Goal: Information Seeking & Learning: Check status

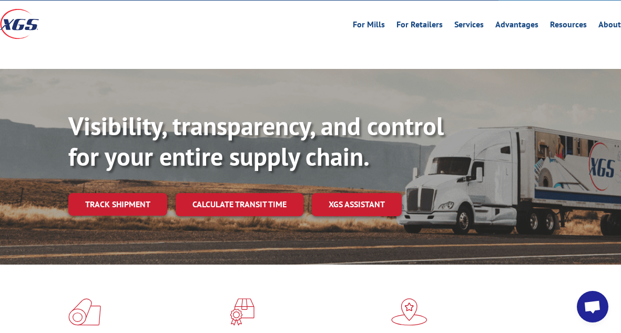
scroll to position [45, 0]
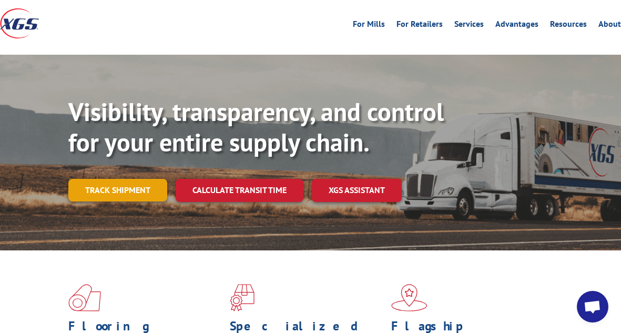
click at [134, 179] on link "Track shipment" at bounding box center [117, 190] width 99 height 22
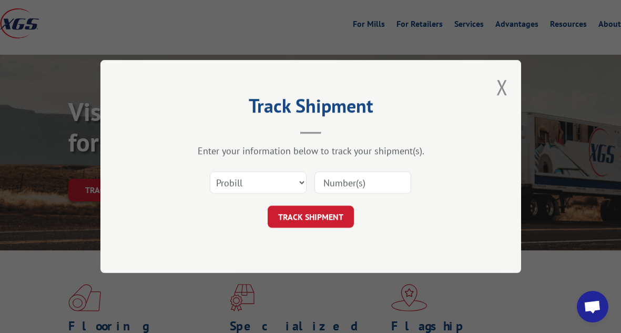
click at [347, 188] on input at bounding box center [362, 182] width 97 height 22
paste input "16566988"
type input "16566988"
click at [325, 212] on button "TRACK SHIPMENT" at bounding box center [311, 217] width 86 height 22
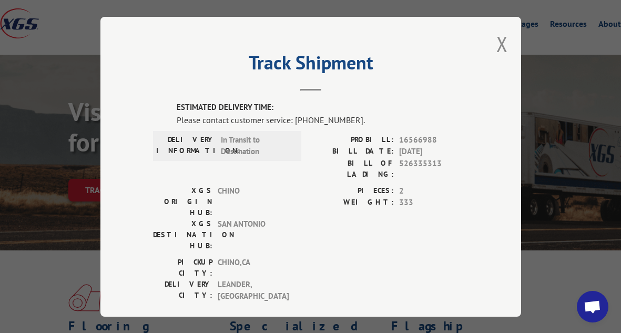
click at [380, 256] on div "PICKUP CITY: [GEOGRAPHIC_DATA] , CA DELIVERY CITY: [GEOGRAPHIC_DATA] , [GEOGRAP…" at bounding box center [310, 281] width 315 height 51
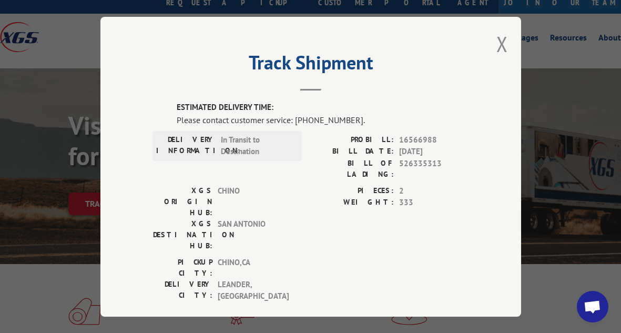
scroll to position [29, 0]
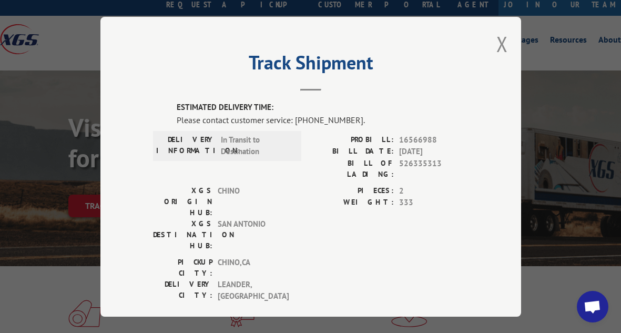
click at [307, 121] on div "Please contact customer service: [PHONE_NUMBER]." at bounding box center [323, 119] width 292 height 13
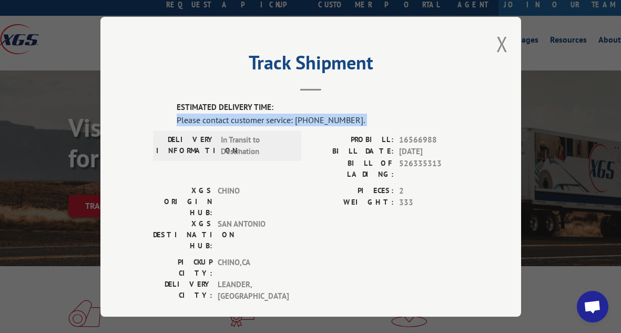
click at [307, 121] on div "Please contact customer service: [PHONE_NUMBER]." at bounding box center [323, 119] width 292 height 13
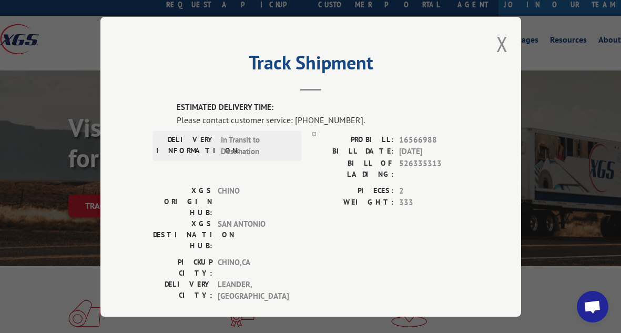
click at [320, 199] on div "PIECES: 2 WEIGHT: 333" at bounding box center [390, 221] width 158 height 72
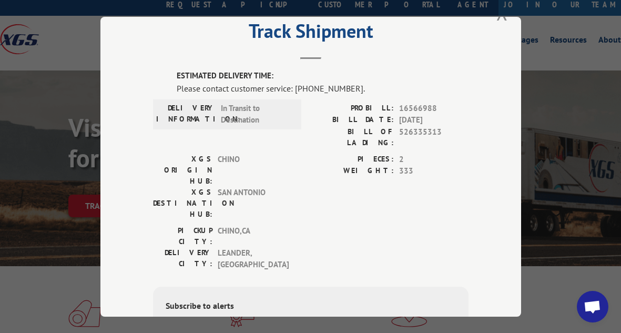
scroll to position [0, 0]
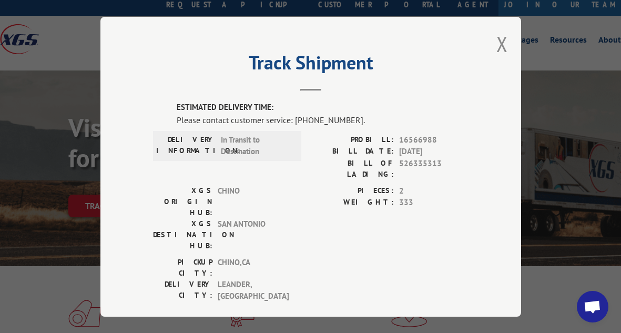
click at [332, 119] on div "Please contact customer service: [PHONE_NUMBER]." at bounding box center [323, 119] width 292 height 13
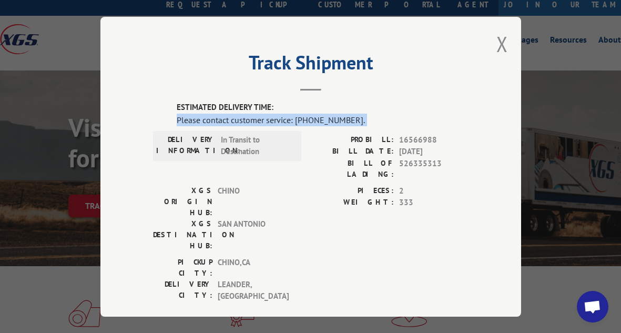
click at [332, 119] on div "Please contact customer service: [PHONE_NUMBER]." at bounding box center [323, 119] width 292 height 13
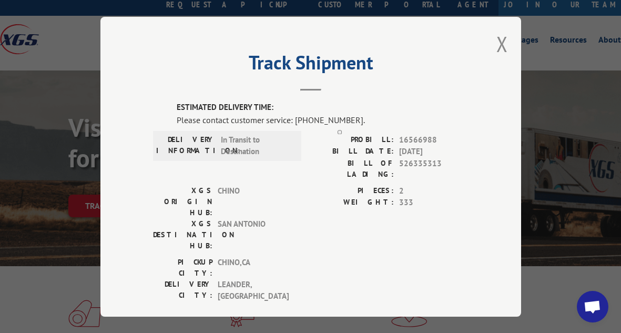
click at [372, 107] on label "ESTIMATED DELIVERY TIME:" at bounding box center [323, 107] width 292 height 12
drag, startPoint x: 295, startPoint y: 120, endPoint x: 369, endPoint y: 120, distance: 73.1
click at [369, 120] on div "Please contact customer service: [PHONE_NUMBER]." at bounding box center [323, 119] width 292 height 13
click at [358, 118] on div "Please contact customer service: [PHONE_NUMBER]." at bounding box center [323, 119] width 292 height 13
drag, startPoint x: 293, startPoint y: 120, endPoint x: 360, endPoint y: 121, distance: 66.3
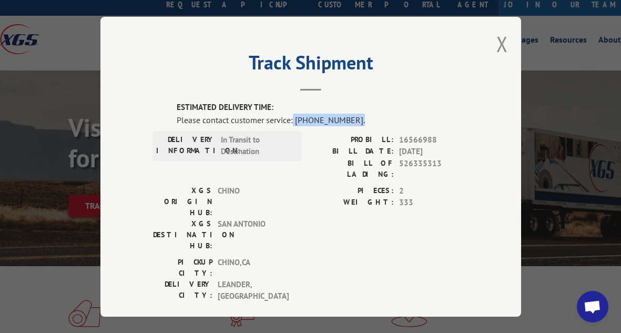
click at [360, 121] on div "Please contact customer service: [PHONE_NUMBER]." at bounding box center [323, 119] width 292 height 13
click at [326, 101] on label "ESTIMATED DELIVERY TIME:" at bounding box center [323, 107] width 292 height 12
click at [297, 118] on div "Please contact customer service: [PHONE_NUMBER]." at bounding box center [323, 119] width 292 height 13
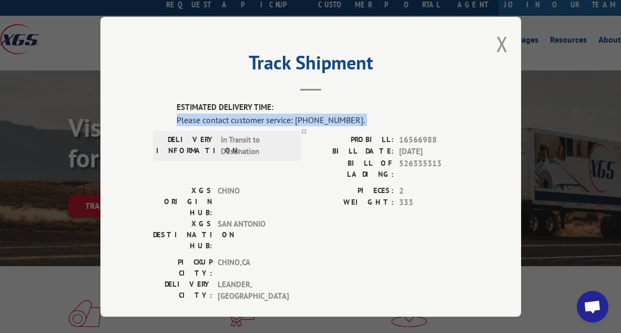
click at [272, 123] on div "Please contact customer service: [PHONE_NUMBER]." at bounding box center [323, 119] width 292 height 13
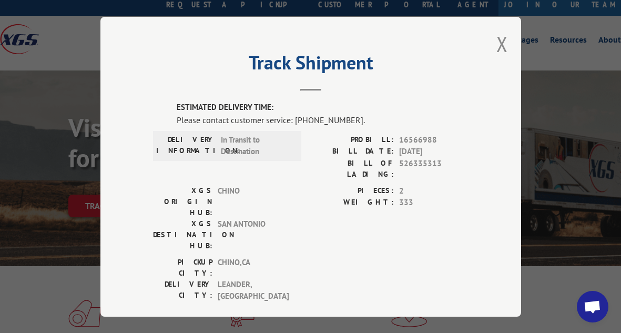
click at [294, 120] on div "Please contact customer service: [PHONE_NUMBER]." at bounding box center [323, 119] width 292 height 13
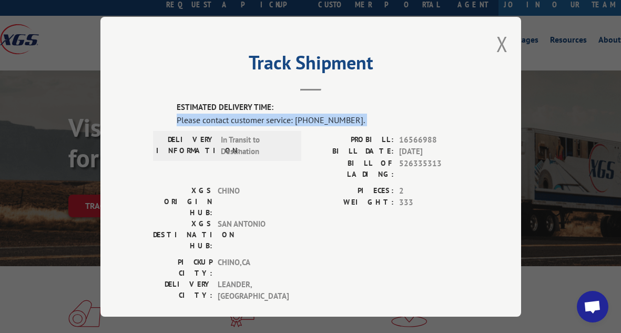
click at [294, 120] on div "Please contact customer service: [PHONE_NUMBER]." at bounding box center [323, 119] width 292 height 13
click at [262, 119] on div "Please contact customer service: [PHONE_NUMBER]." at bounding box center [323, 119] width 292 height 13
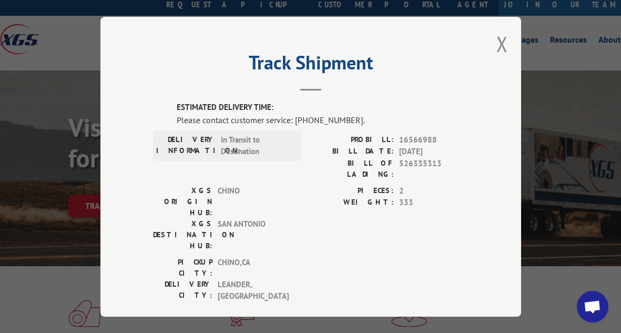
click at [281, 120] on div "Please contact customer service: [PHONE_NUMBER]." at bounding box center [323, 119] width 292 height 13
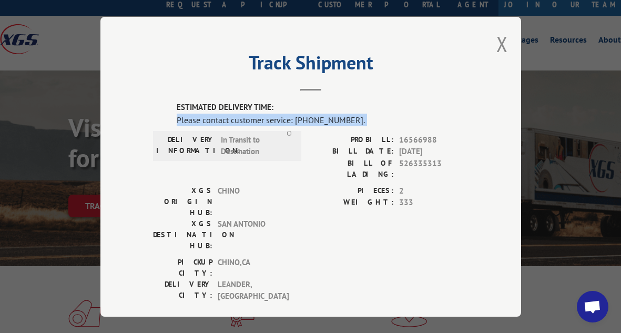
click at [281, 120] on div "Please contact customer service: [PHONE_NUMBER]." at bounding box center [323, 119] width 292 height 13
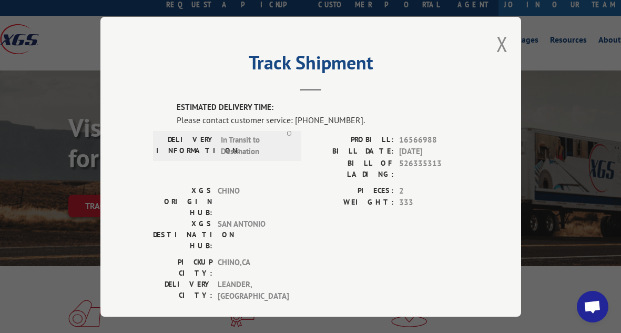
click at [346, 100] on div "Track Shipment ESTIMATED DELIVERY TIME: Please contact customer service: [PHONE…" at bounding box center [310, 167] width 421 height 300
click at [343, 119] on div "Please contact customer service: [PHONE_NUMBER]." at bounding box center [323, 119] width 292 height 13
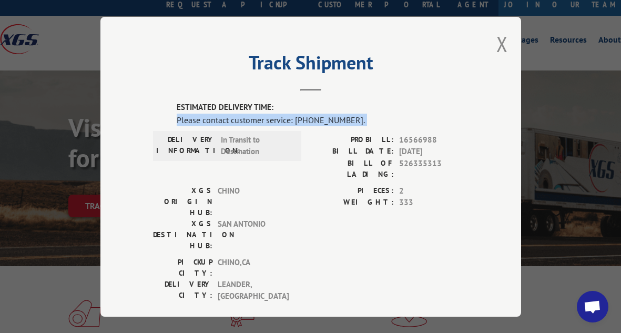
click at [343, 119] on div "Please contact customer service: [PHONE_NUMBER]." at bounding box center [323, 119] width 292 height 13
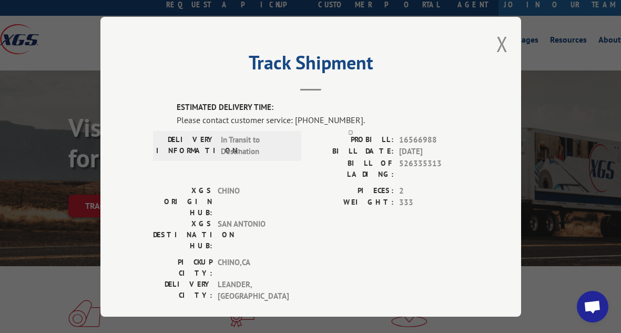
click at [386, 113] on div "Please contact customer service: [PHONE_NUMBER]." at bounding box center [323, 119] width 292 height 13
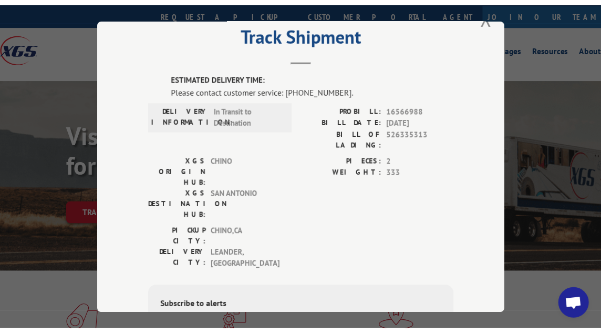
scroll to position [30, 0]
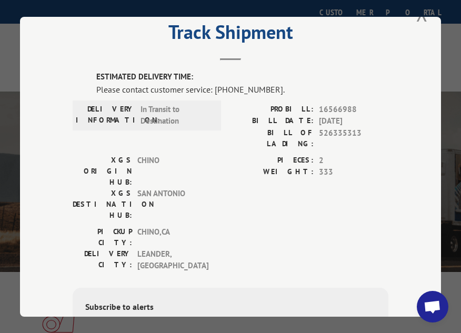
click at [396, 69] on div "Track Shipment ESTIMATED DELIVERY TIME: Please contact customer service: [PHONE…" at bounding box center [230, 167] width 421 height 300
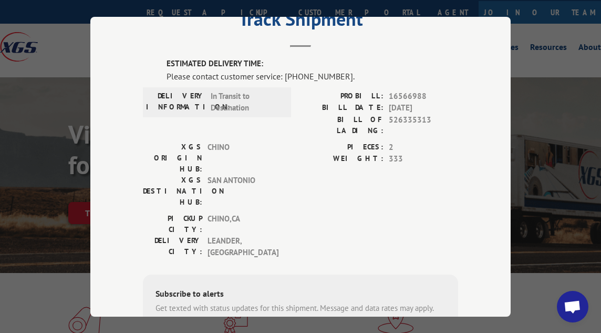
scroll to position [0, 0]
